Goal: Transaction & Acquisition: Subscribe to service/newsletter

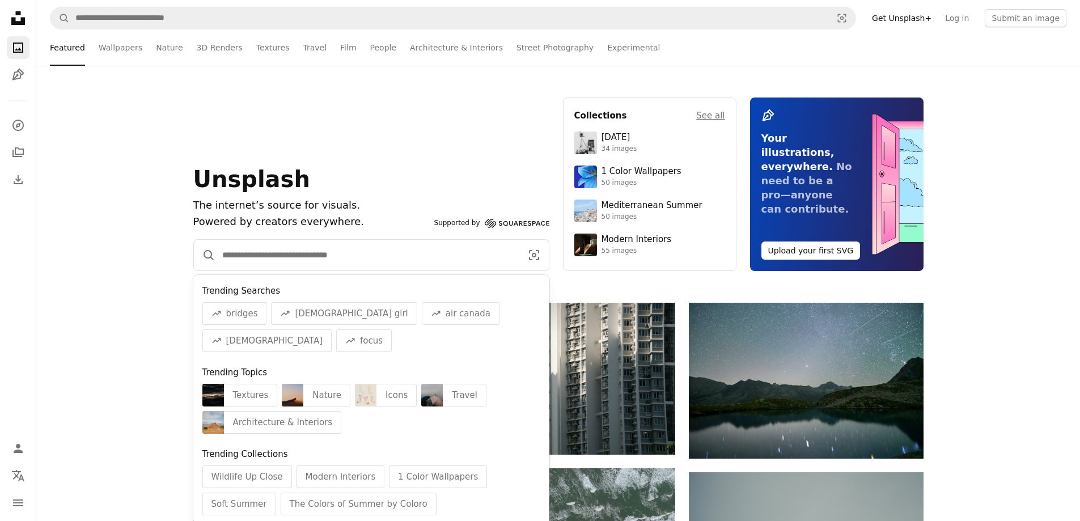
click at [332, 252] on input "Find visuals sitewide" at bounding box center [367, 255] width 304 height 31
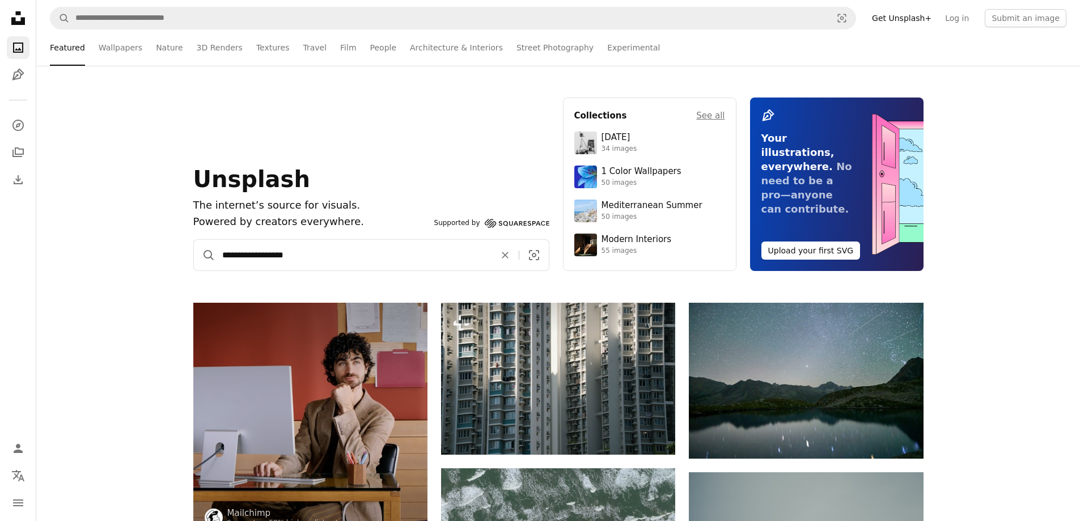
type input "**********"
click at [194, 240] on button "A magnifying glass" at bounding box center [205, 255] width 22 height 31
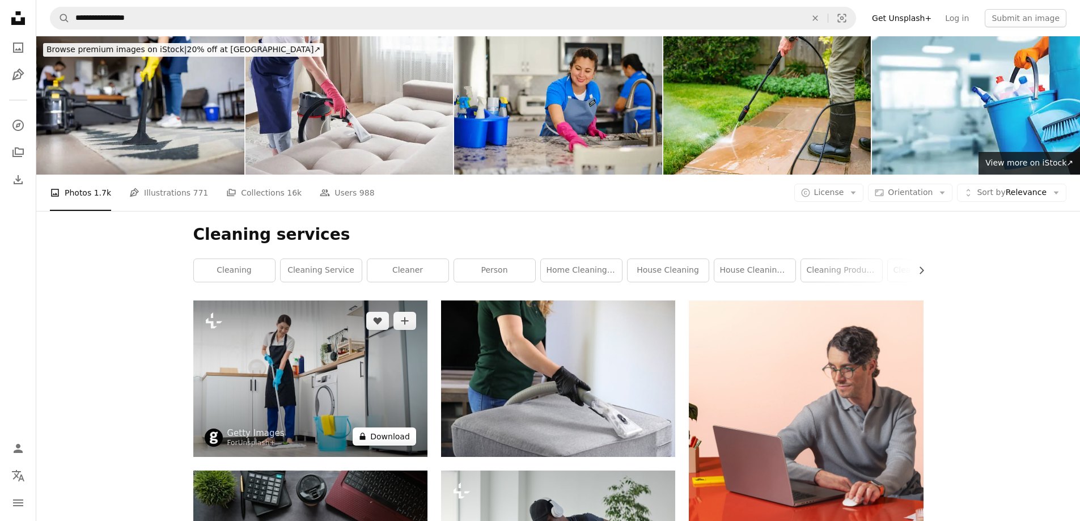
click at [386, 436] on button "A lock Download" at bounding box center [385, 437] width 64 height 18
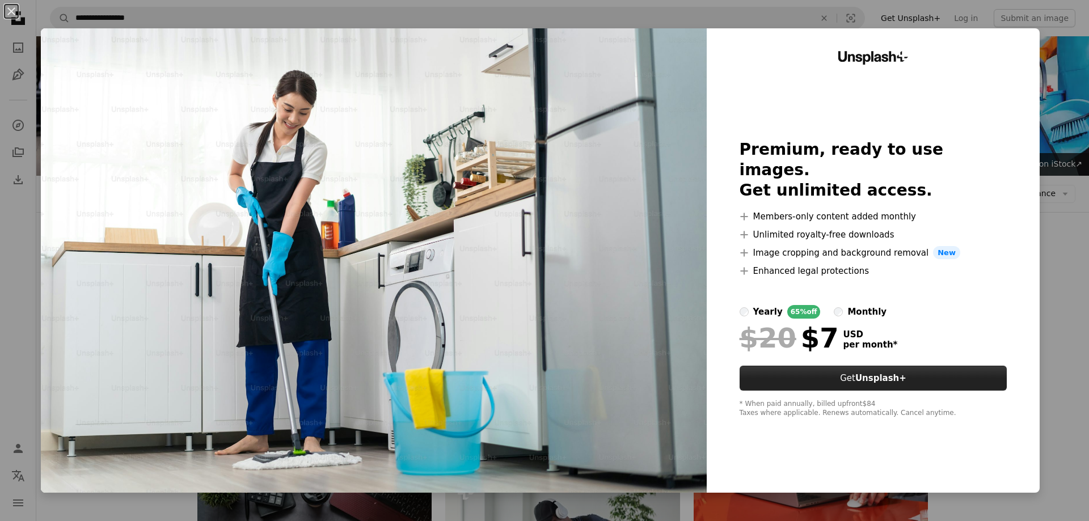
click at [840, 370] on button "Get Unsplash+" at bounding box center [873, 378] width 268 height 25
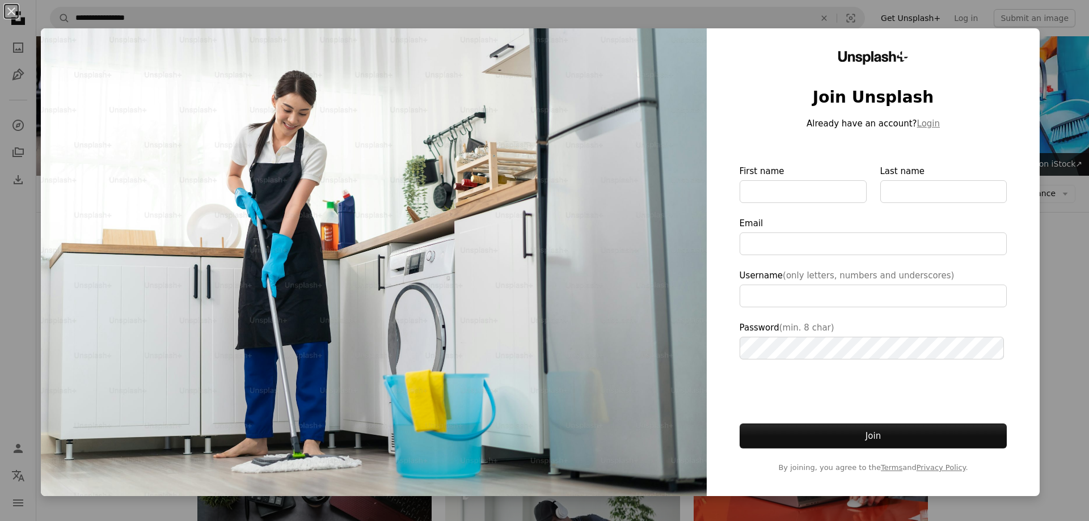
click at [799, 399] on div at bounding box center [873, 391] width 268 height 37
click at [570, 124] on img at bounding box center [374, 262] width 666 height 468
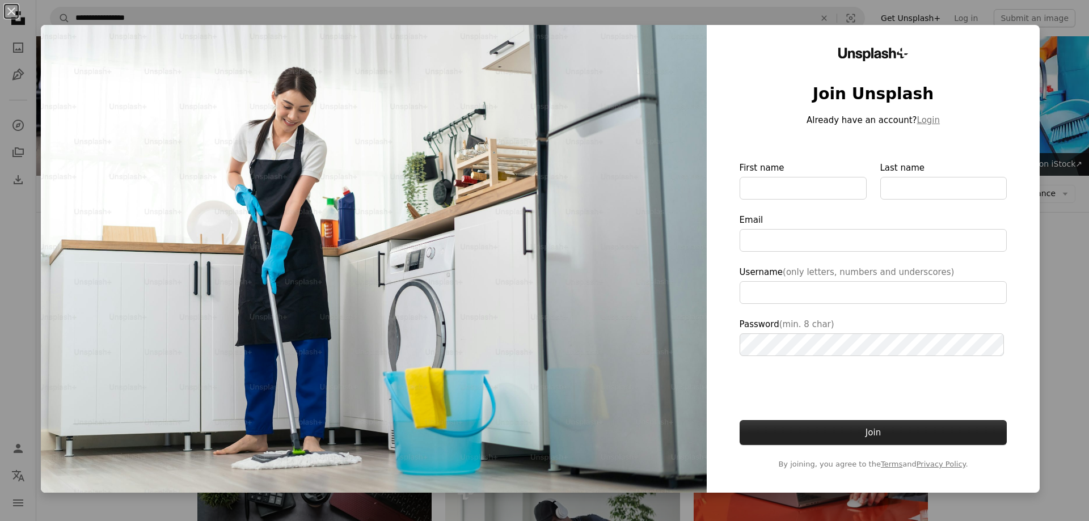
click at [873, 432] on button "Join" at bounding box center [873, 432] width 268 height 25
click at [671, 185] on img at bounding box center [374, 259] width 666 height 468
drag, startPoint x: 898, startPoint y: 53, endPoint x: 1025, endPoint y: 48, distance: 126.6
click at [901, 53] on icon "Unsplash+" at bounding box center [873, 55] width 71 height 14
